Goal: Information Seeking & Learning: Learn about a topic

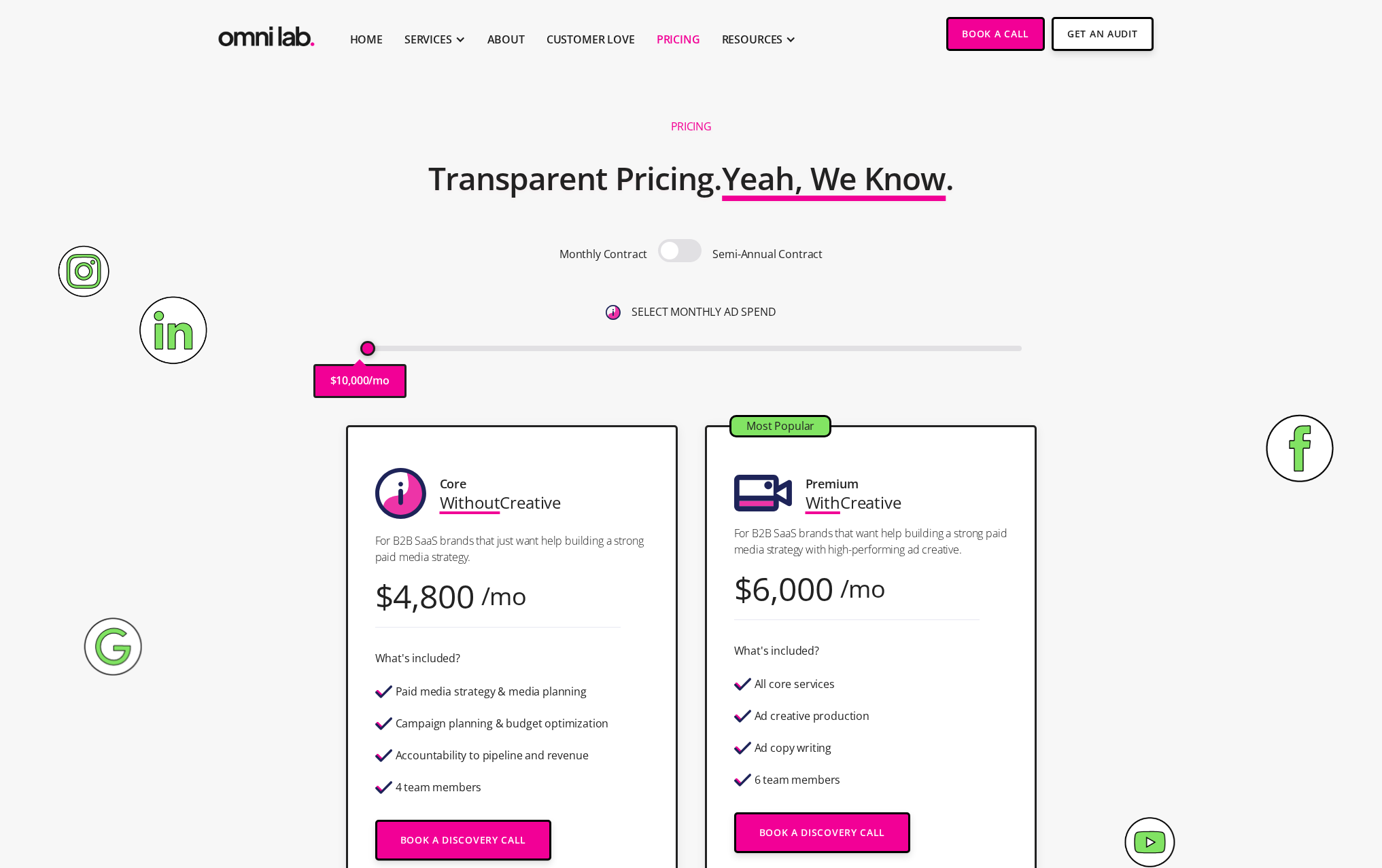
click at [677, 255] on span at bounding box center [679, 250] width 43 height 23
click at [680, 252] on input "checkbox" at bounding box center [680, 252] width 0 height 0
click at [684, 255] on span at bounding box center [679, 250] width 43 height 23
click at [680, 252] on input "checkbox" at bounding box center [680, 252] width 0 height 0
click at [370, 349] on input "range" at bounding box center [690, 348] width 662 height 5
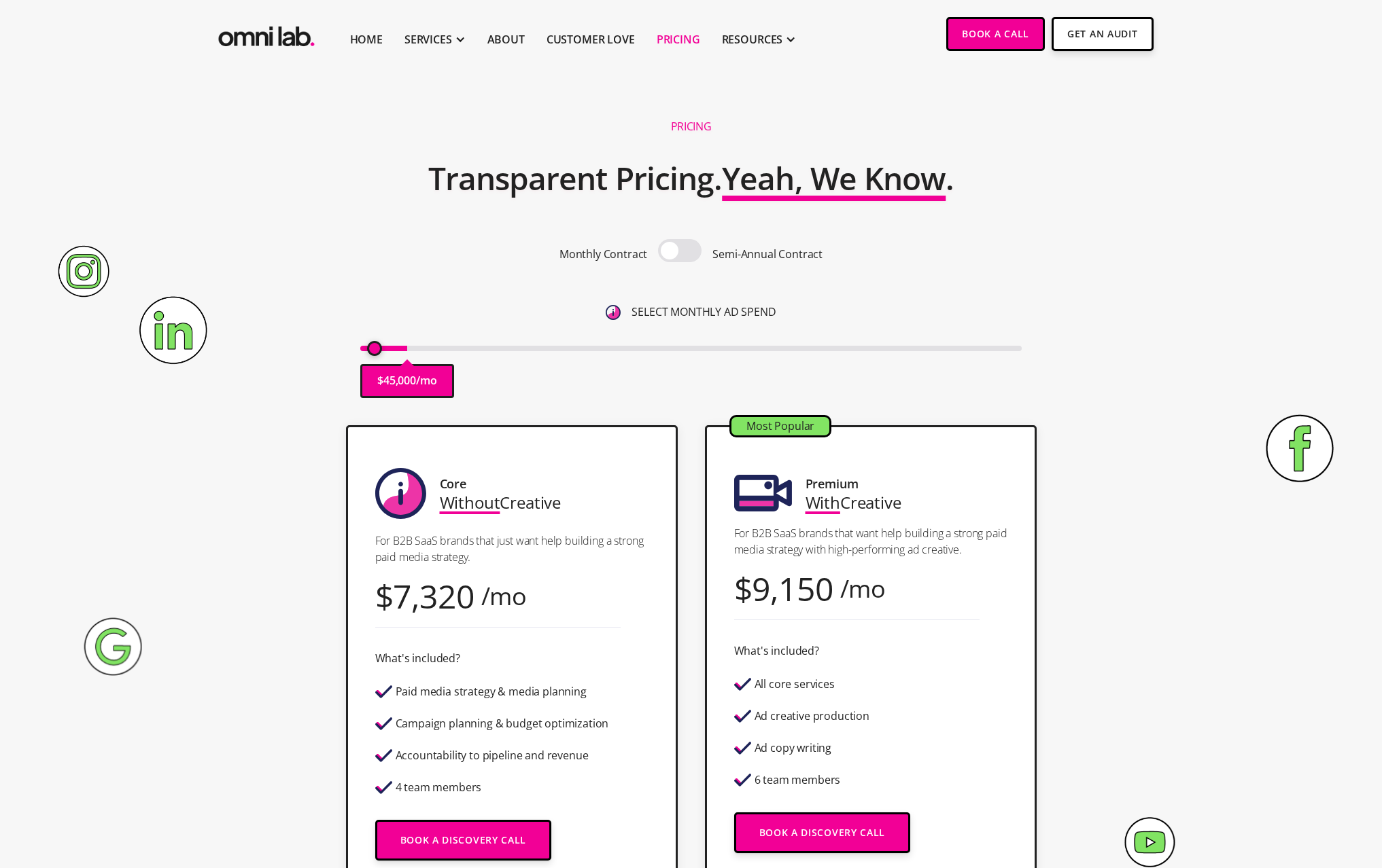
type input "10000"
drag, startPoint x: 367, startPoint y: 350, endPoint x: 351, endPoint y: 358, distance: 17.9
click at [360, 351] on input "range" at bounding box center [690, 348] width 662 height 5
click at [258, 36] on img "home" at bounding box center [266, 33] width 102 height 33
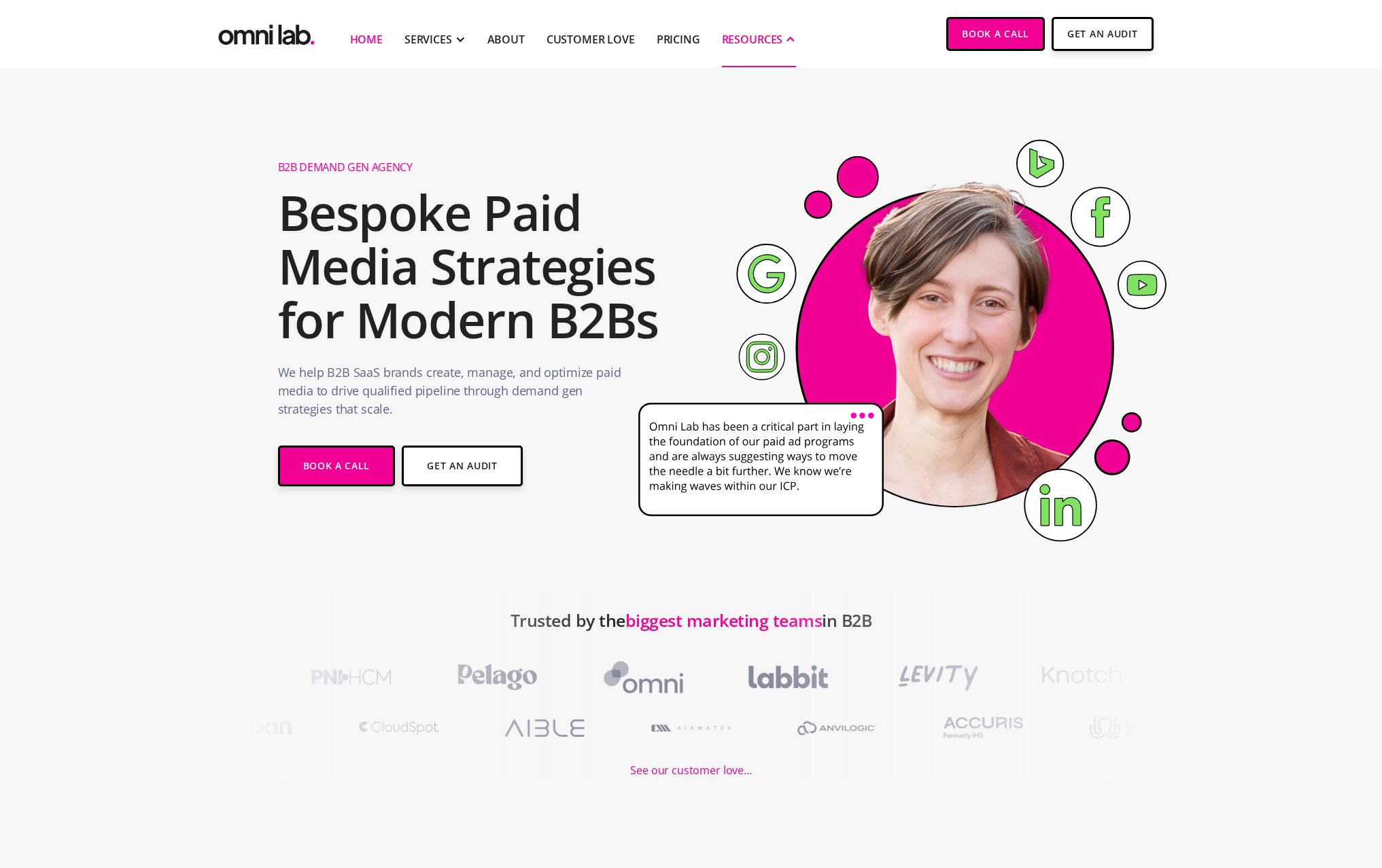
click at [758, 43] on div "RESOURCES" at bounding box center [752, 39] width 61 height 16
